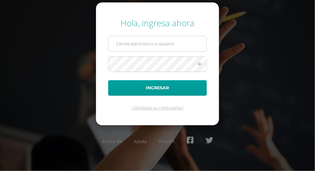
click at [115, 41] on input "text" at bounding box center [158, 43] width 98 height 15
click at [120, 43] on input "text" at bounding box center [158, 43] width 98 height 15
type input "javier_alvarez@donbosco.edoo.gt"
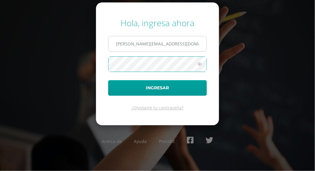
click at [108, 80] on button "Ingresar" at bounding box center [157, 88] width 99 height 16
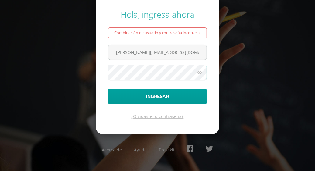
click at [108, 89] on button "Ingresar" at bounding box center [157, 97] width 99 height 16
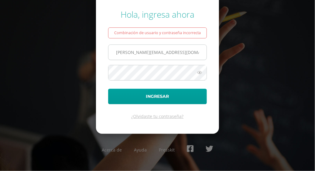
click at [176, 51] on input "[PERSON_NAME][EMAIL_ADDRESS][DOMAIN_NAME]" at bounding box center [158, 52] width 98 height 15
type input "javier_alvarez@donbosco.edu.gt"
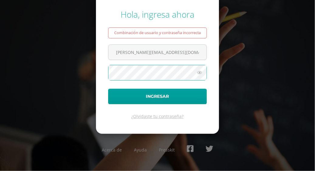
click at [108, 89] on button "Ingresar" at bounding box center [157, 97] width 99 height 16
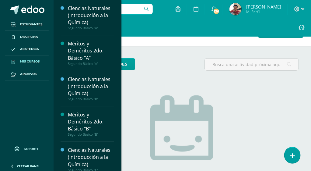
click at [15, 59] on span at bounding box center [13, 61] width 11 height 7
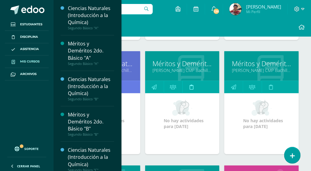
scroll to position [778, 0]
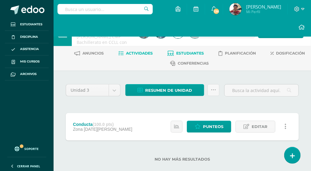
click at [182, 52] on span "Estudiantes" at bounding box center [190, 53] width 28 height 5
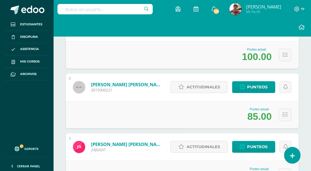
scroll to position [456, 0]
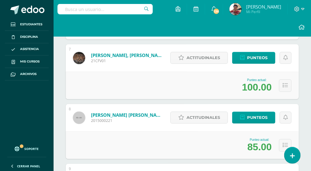
drag, startPoint x: 242, startPoint y: 84, endPoint x: 274, endPoint y: 85, distance: 32.3
click at [274, 85] on div "Punteo actual: 100.00" at bounding box center [257, 85] width 36 height 15
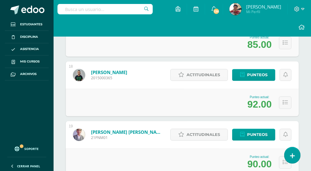
scroll to position [1064, 0]
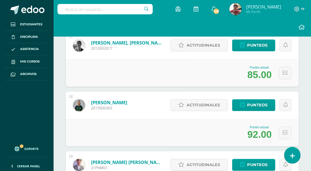
drag, startPoint x: 245, startPoint y: 133, endPoint x: 258, endPoint y: 131, distance: 12.6
click at [258, 131] on div "Punteo actual: 92.00" at bounding box center [259, 133] width 30 height 15
click at [229, 127] on div "Punteo actual: 92.00" at bounding box center [182, 132] width 233 height 27
drag, startPoint x: 247, startPoint y: 131, endPoint x: 275, endPoint y: 132, distance: 27.7
click at [275, 132] on div "Punteo actual: 92.00" at bounding box center [182, 132] width 233 height 27
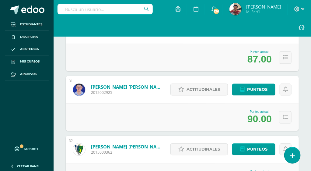
scroll to position [1885, 0]
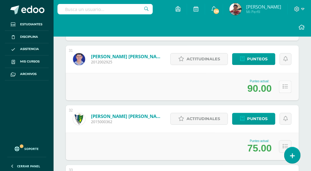
click at [285, 85] on icon at bounding box center [285, 86] width 5 height 5
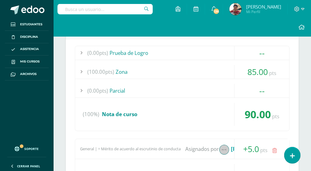
scroll to position [1916, 0]
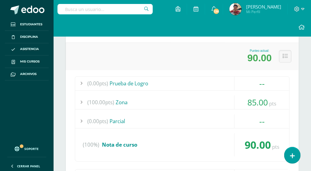
drag, startPoint x: 245, startPoint y: 56, endPoint x: 272, endPoint y: 56, distance: 26.8
click at [272, 56] on div "Punteo actual: 90.00" at bounding box center [259, 56] width 30 height 15
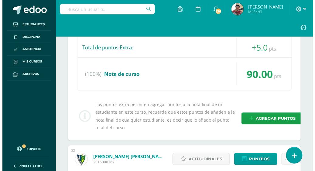
scroll to position [2042, 0]
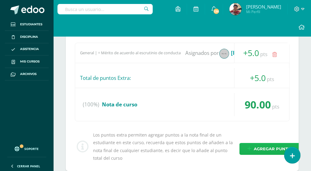
click at [259, 144] on span "Agregar puntos" at bounding box center [274, 148] width 40 height 11
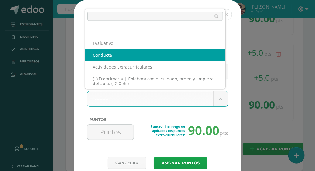
scroll to position [0, 0]
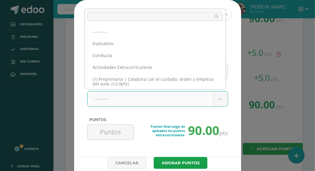
click at [107, 18] on input "text" at bounding box center [156, 16] width 136 height 9
click at [109, 12] on input "text" at bounding box center [156, 16] width 136 height 9
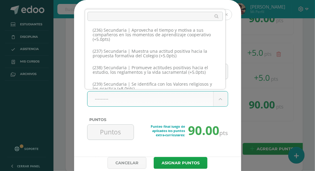
scroll to position [4480, 0]
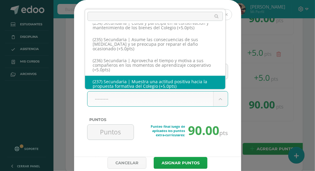
select select "268"
type input "5"
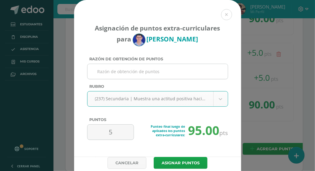
click at [110, 72] on input "Razón de obtención de puntos" at bounding box center [158, 71] width 136 height 15
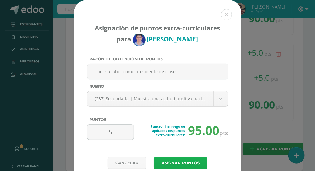
type input "por su labor como presidente de clase"
click at [168, 159] on button "Asignar puntos" at bounding box center [181, 163] width 54 height 12
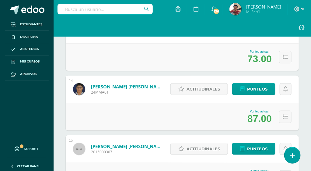
scroll to position [811, 0]
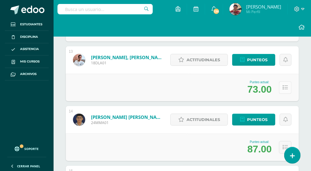
click at [287, 89] on button at bounding box center [285, 87] width 12 height 12
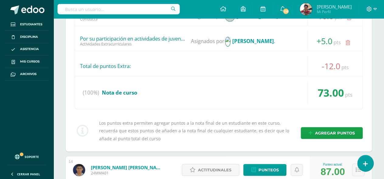
scroll to position [599, 0]
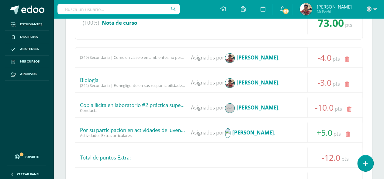
drag, startPoint x: 234, startPoint y: 131, endPoint x: 305, endPoint y: 132, distance: 70.6
click at [274, 132] on strong "Celso Casiano Osorio Alvarez" at bounding box center [253, 132] width 42 height 7
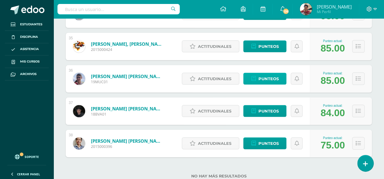
scroll to position [1508, 0]
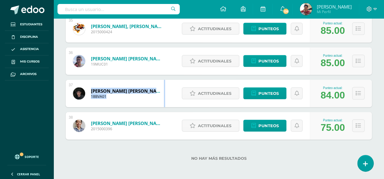
drag, startPoint x: 91, startPoint y: 87, endPoint x: 167, endPoint y: 89, distance: 76.7
click at [167, 89] on div "Valenzuela Argueta, Brandon Daniel 18BVA01" at bounding box center [119, 93] width 106 height 27
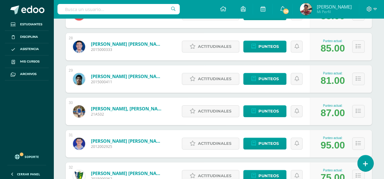
scroll to position [1295, 0]
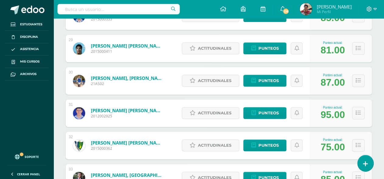
drag, startPoint x: 346, startPoint y: 49, endPoint x: 321, endPoint y: 49, distance: 24.6
click at [311, 49] on div "Punteo actual: 81.00" at bounding box center [333, 48] width 30 height 15
click at [311, 47] on icon at bounding box center [358, 48] width 5 height 5
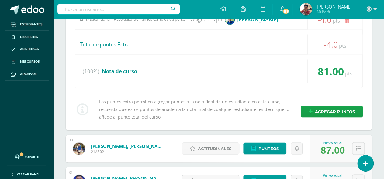
scroll to position [1477, 0]
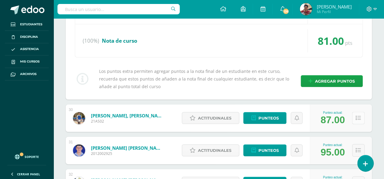
click at [311, 117] on icon at bounding box center [358, 117] width 5 height 5
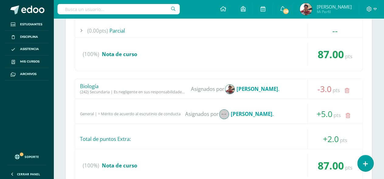
scroll to position [1660, 0]
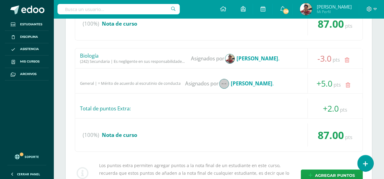
drag, startPoint x: 80, startPoint y: 82, endPoint x: 184, endPoint y: 84, distance: 103.8
click at [184, 84] on div "General | = Mérito de acuerdo al escrutinio de conducta Asignados por Cristian …" at bounding box center [218, 83] width 287 height 20
